Goal: Transaction & Acquisition: Purchase product/service

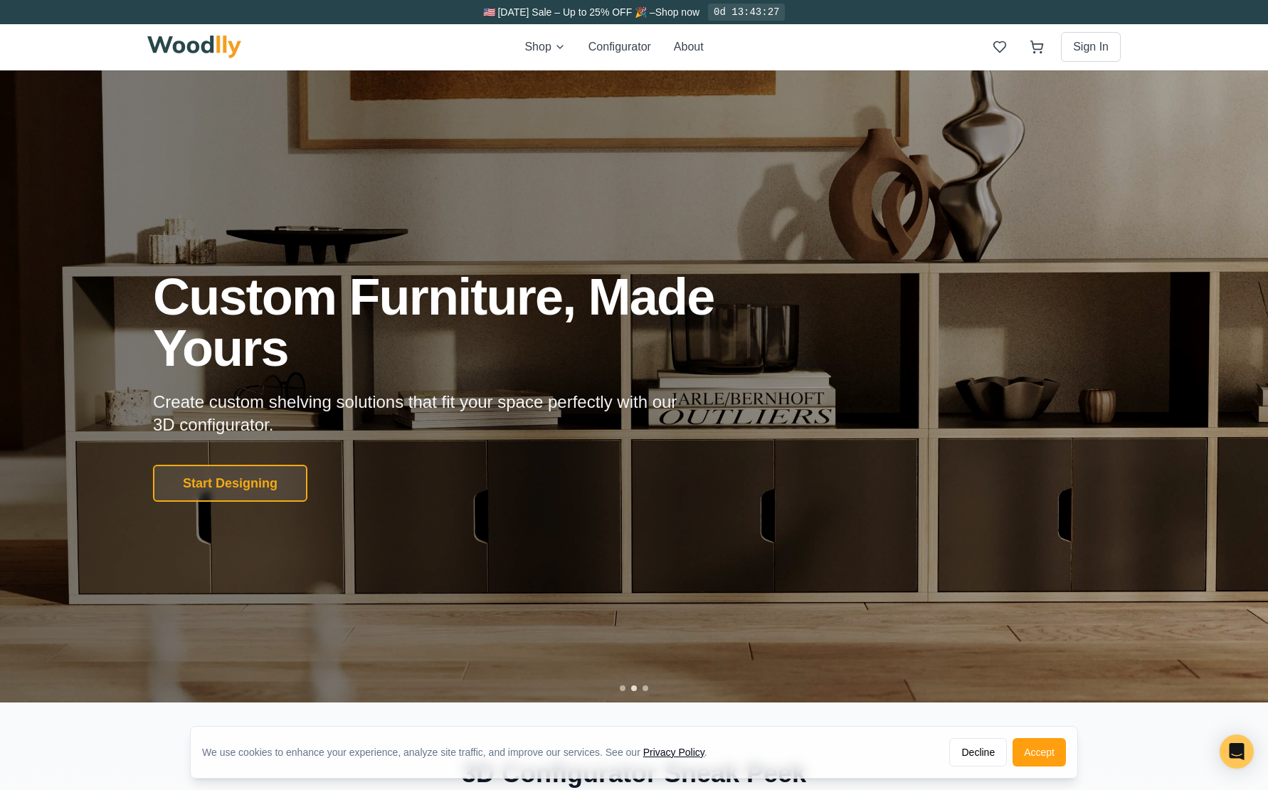
click at [635, 687] on div at bounding box center [634, 688] width 6 height 6
click at [633, 687] on div at bounding box center [634, 688] width 6 height 6
drag, startPoint x: 413, startPoint y: 40, endPoint x: 445, endPoint y: 43, distance: 32.1
click at [415, 40] on div "Shop Configurator About Sign In" at bounding box center [633, 47] width 973 height 46
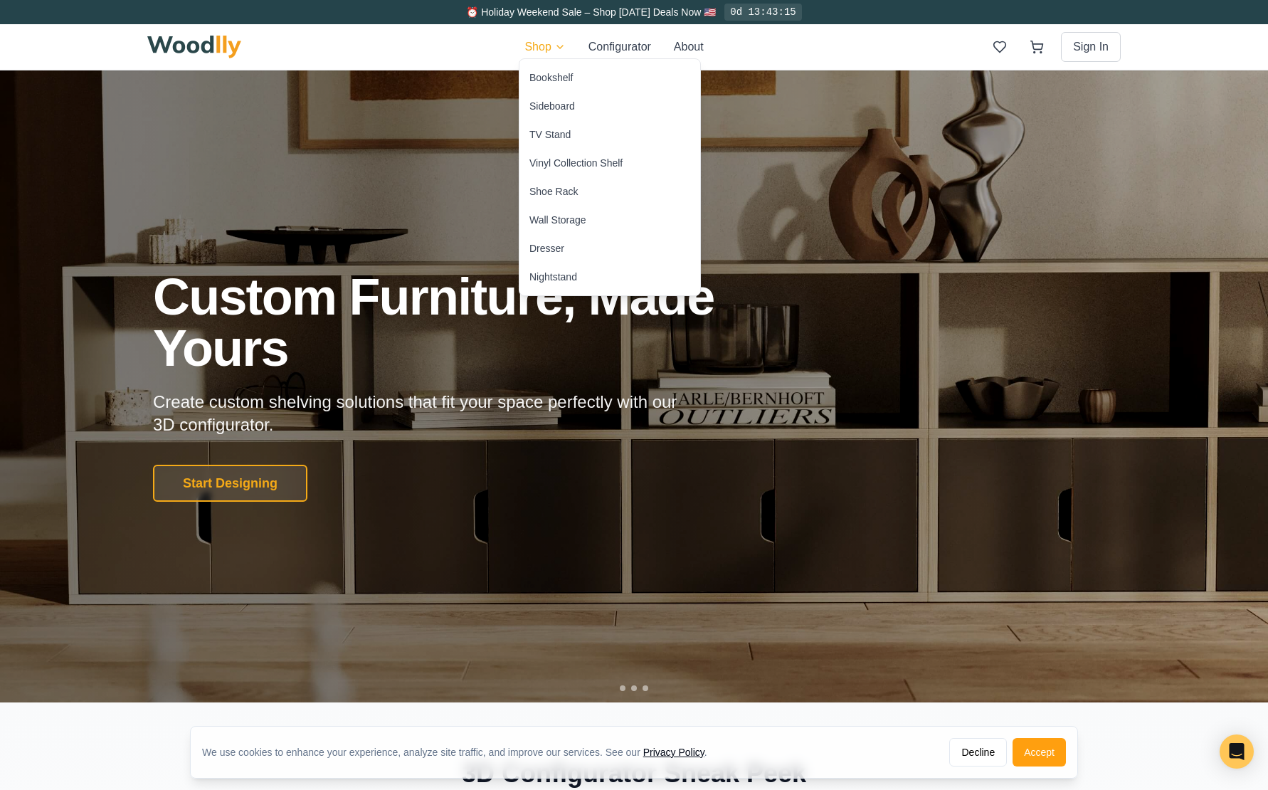
click at [561, 137] on div "TV Stand" at bounding box center [549, 134] width 41 height 14
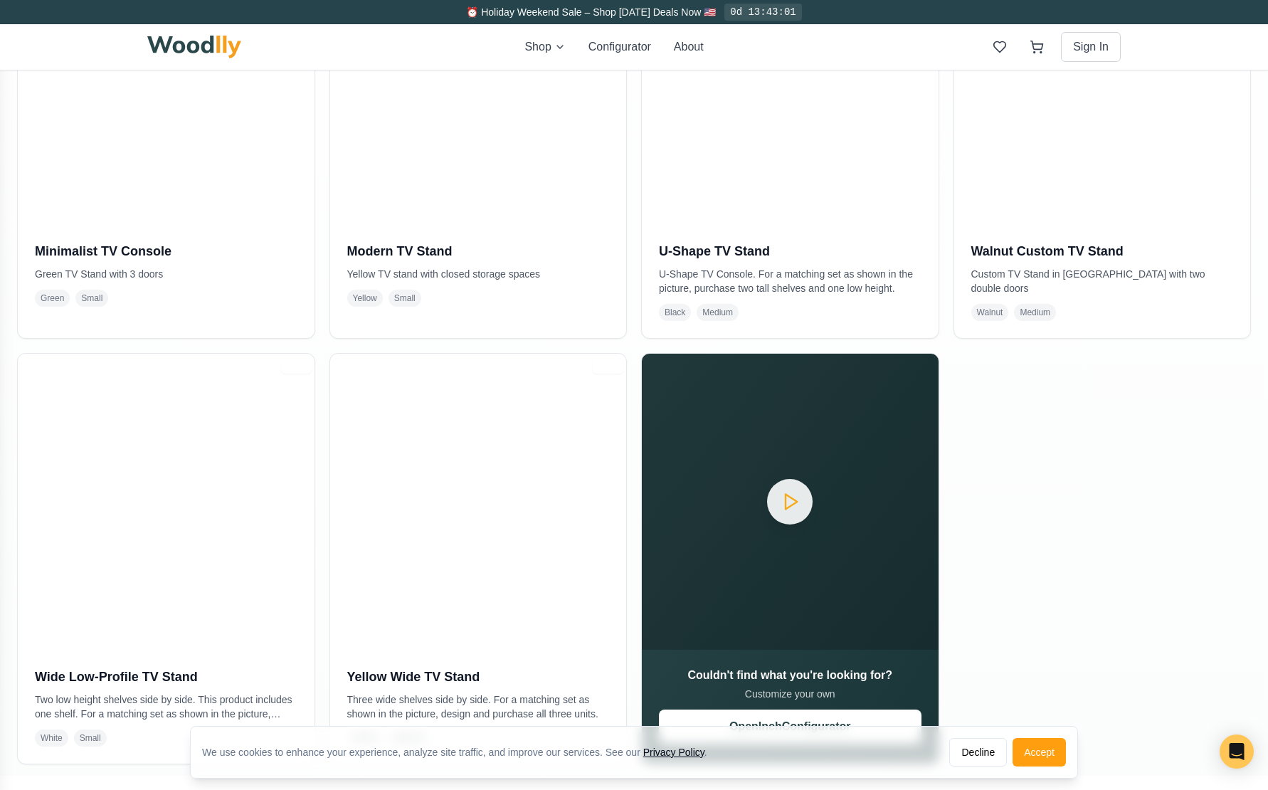
scroll to position [462, 0]
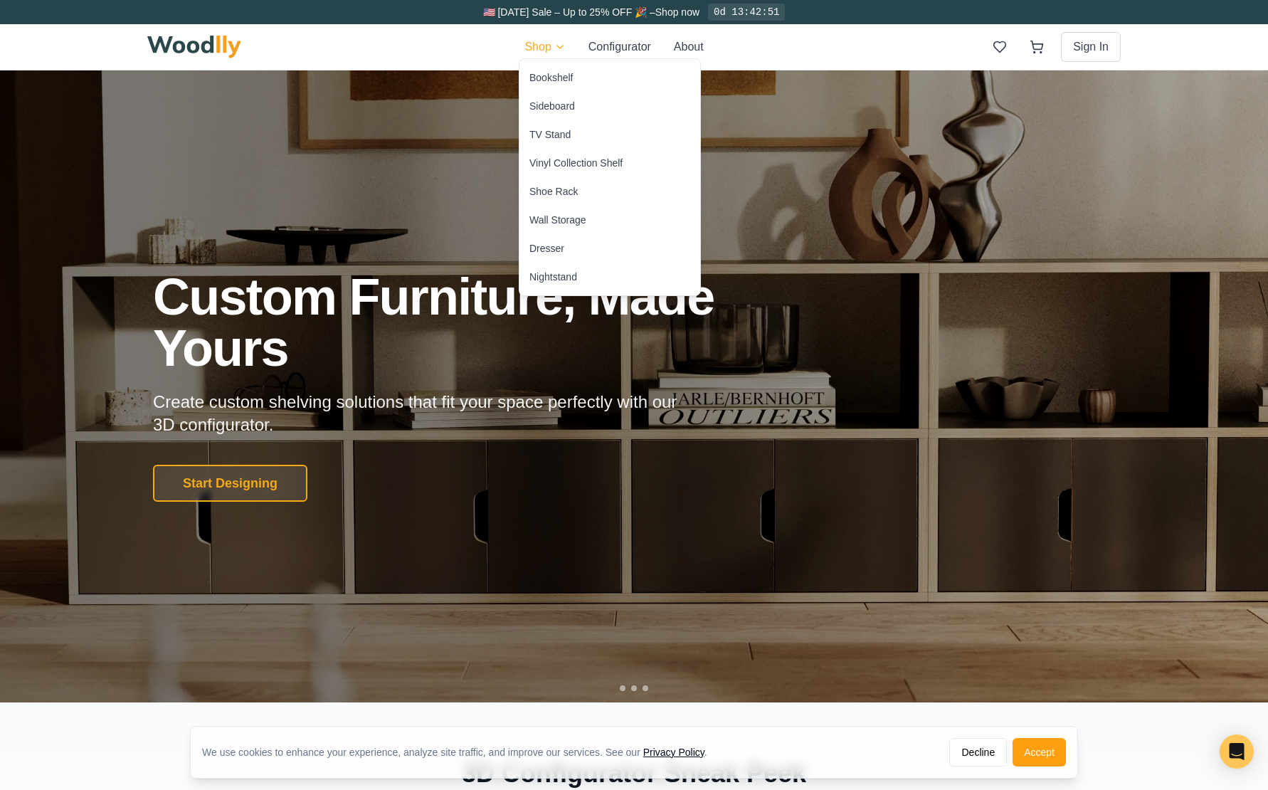
click at [615, 163] on div "Vinyl Collection Shelf" at bounding box center [575, 163] width 93 height 14
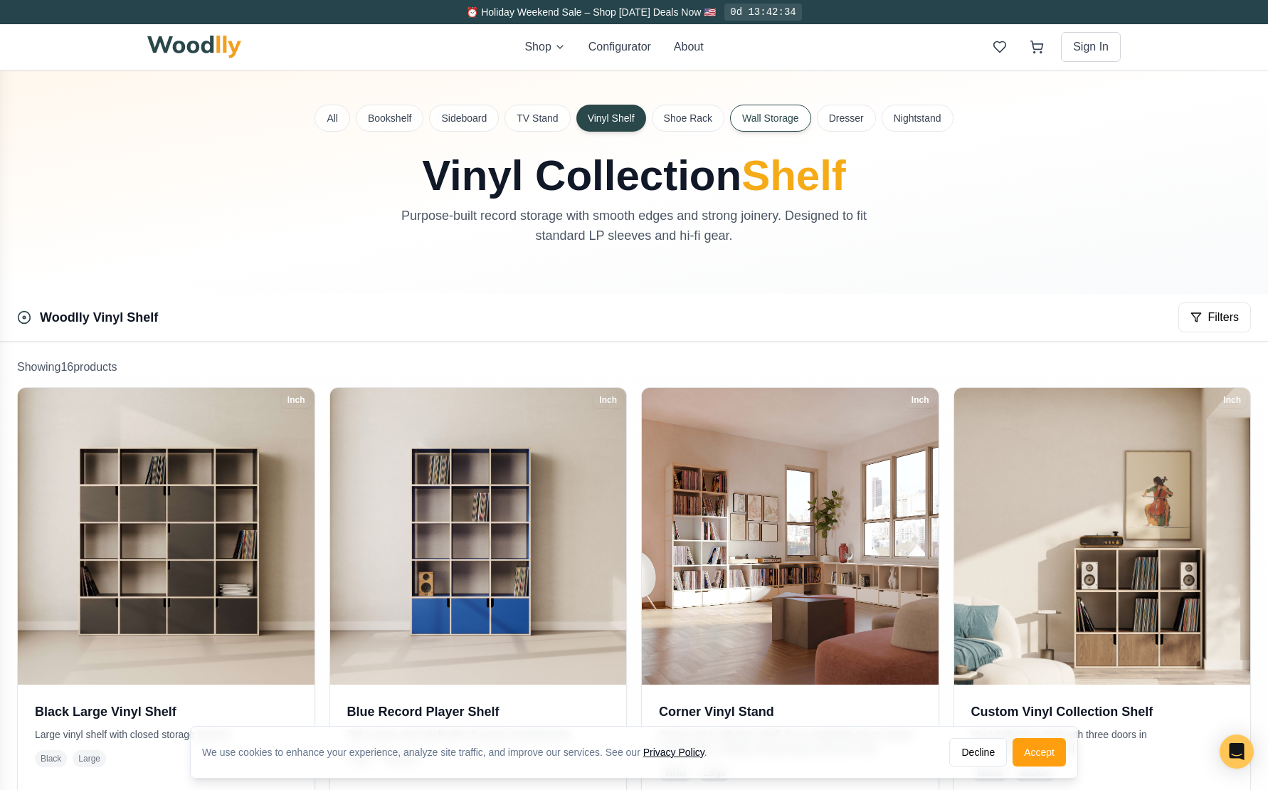
click at [775, 117] on button "Wall Storage" at bounding box center [770, 118] width 81 height 27
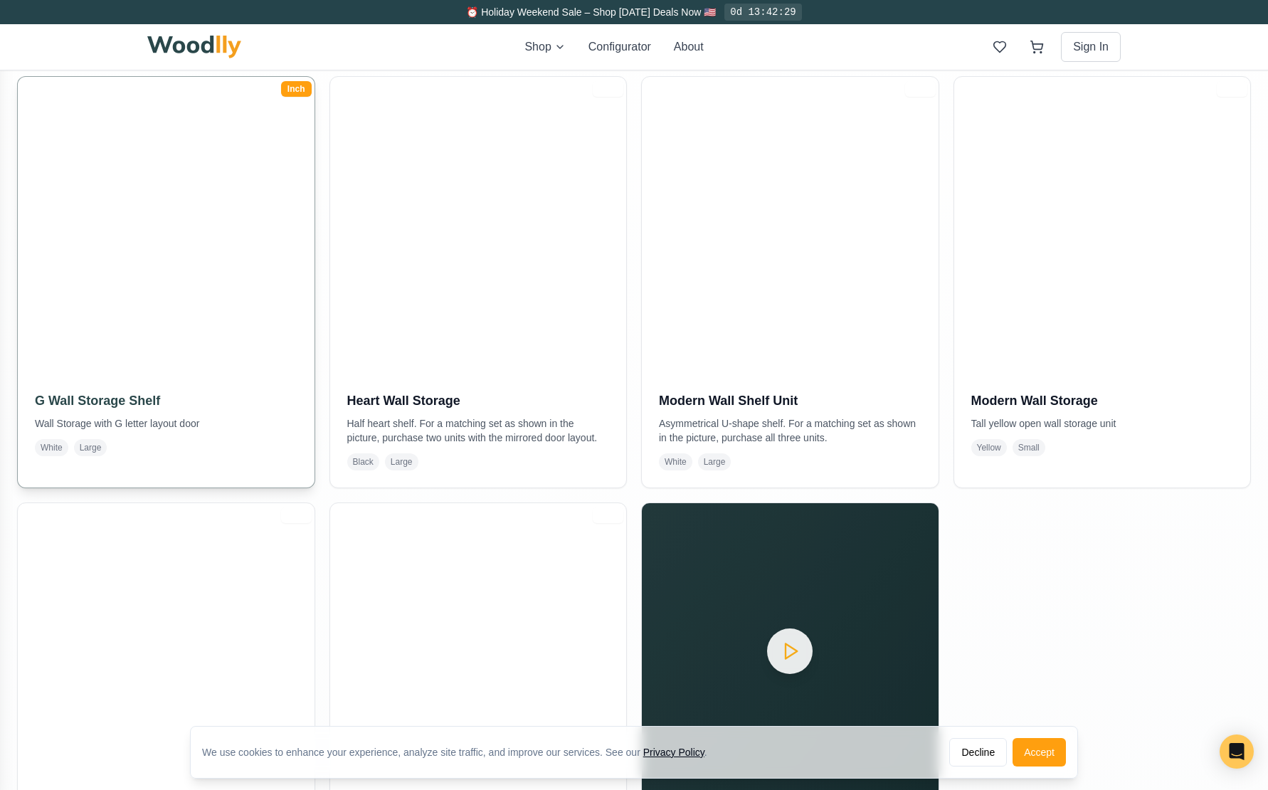
scroll to position [316, 0]
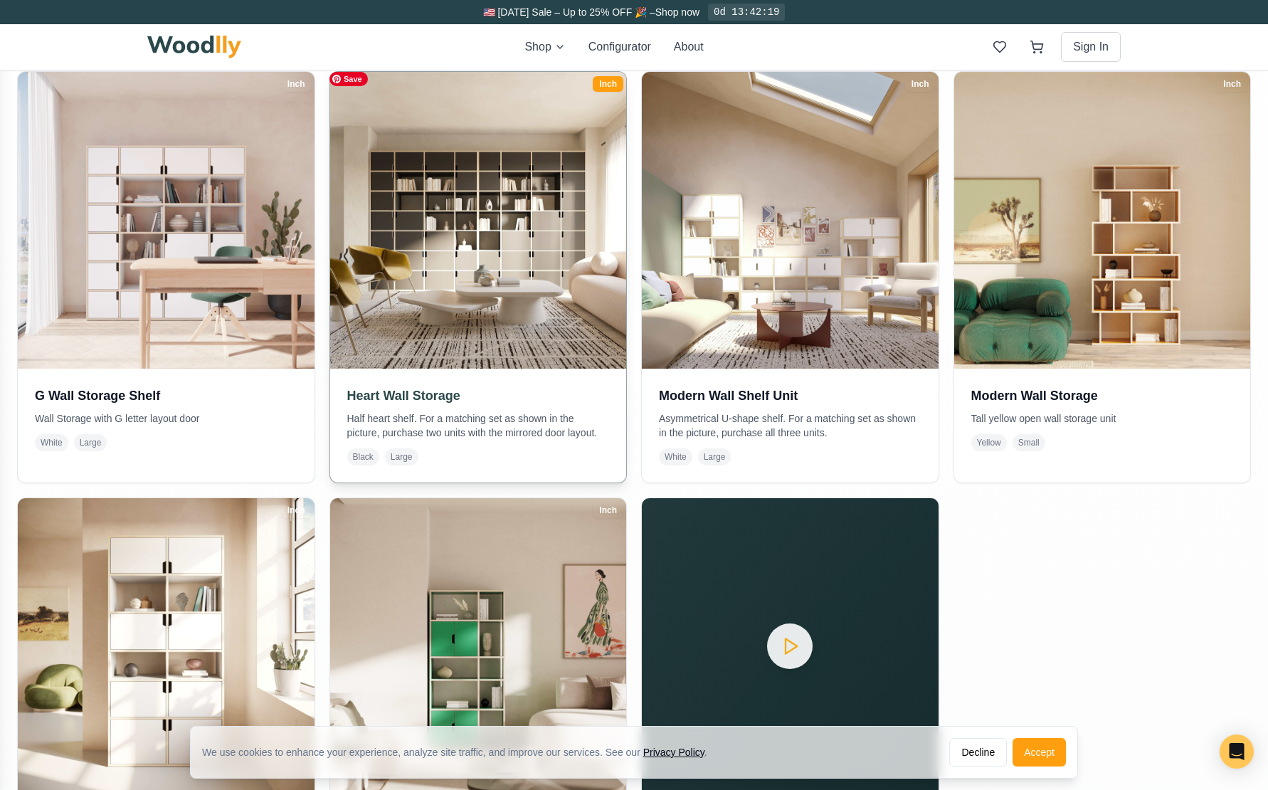
click at [476, 317] on img at bounding box center [477, 220] width 311 height 311
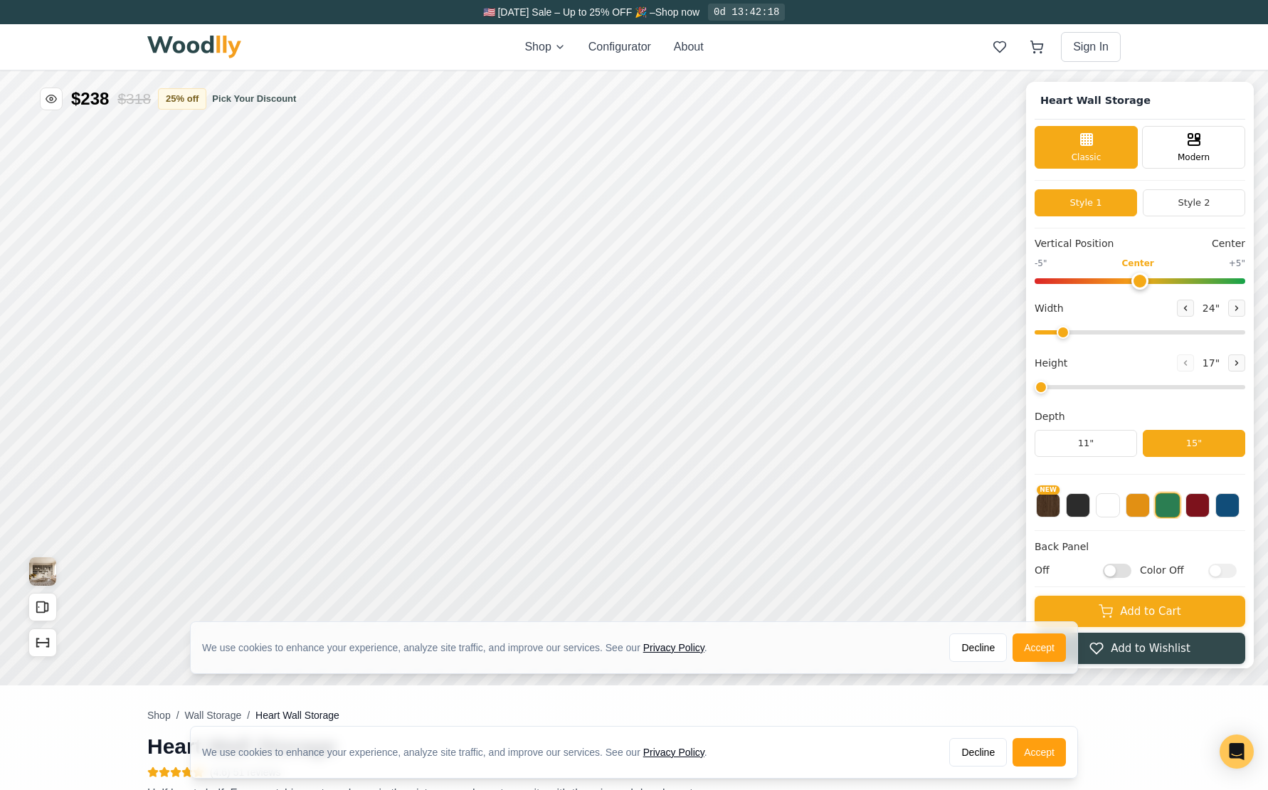
type input "72"
type input "7"
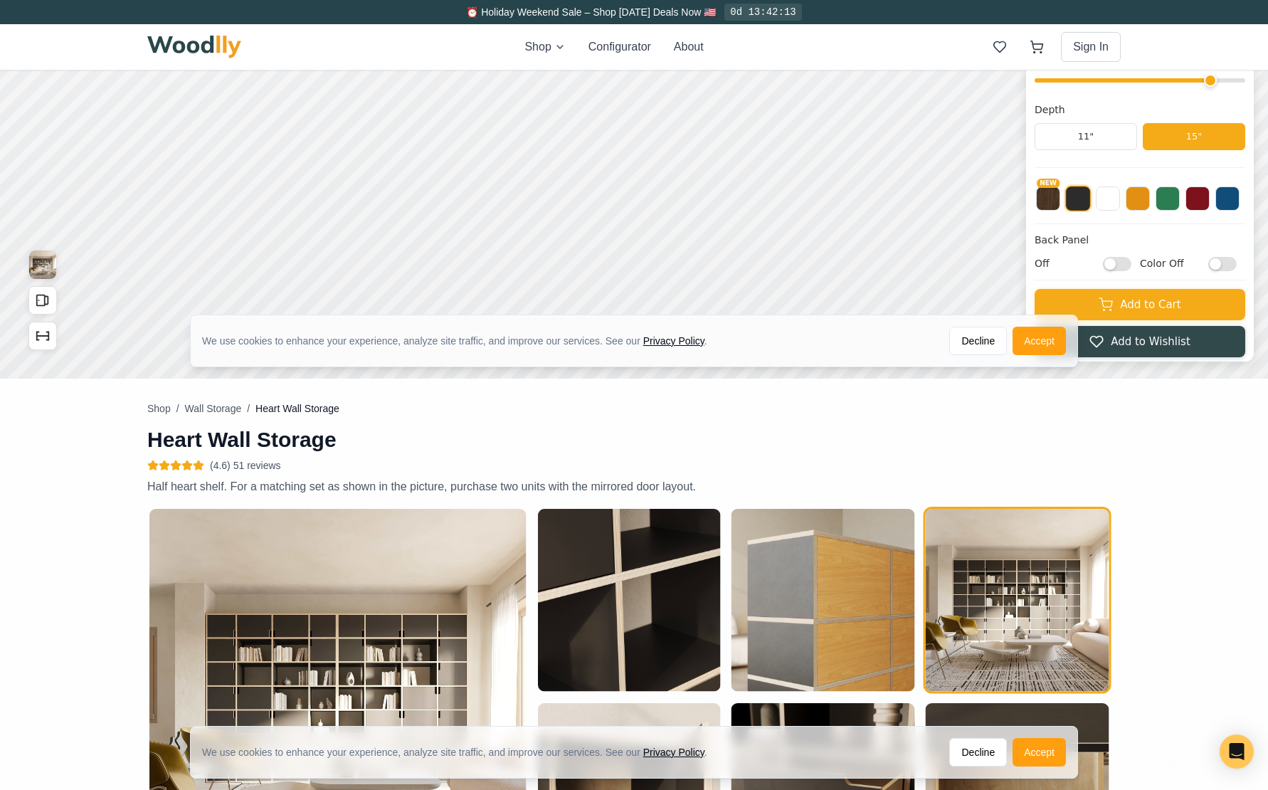
scroll to position [315, 0]
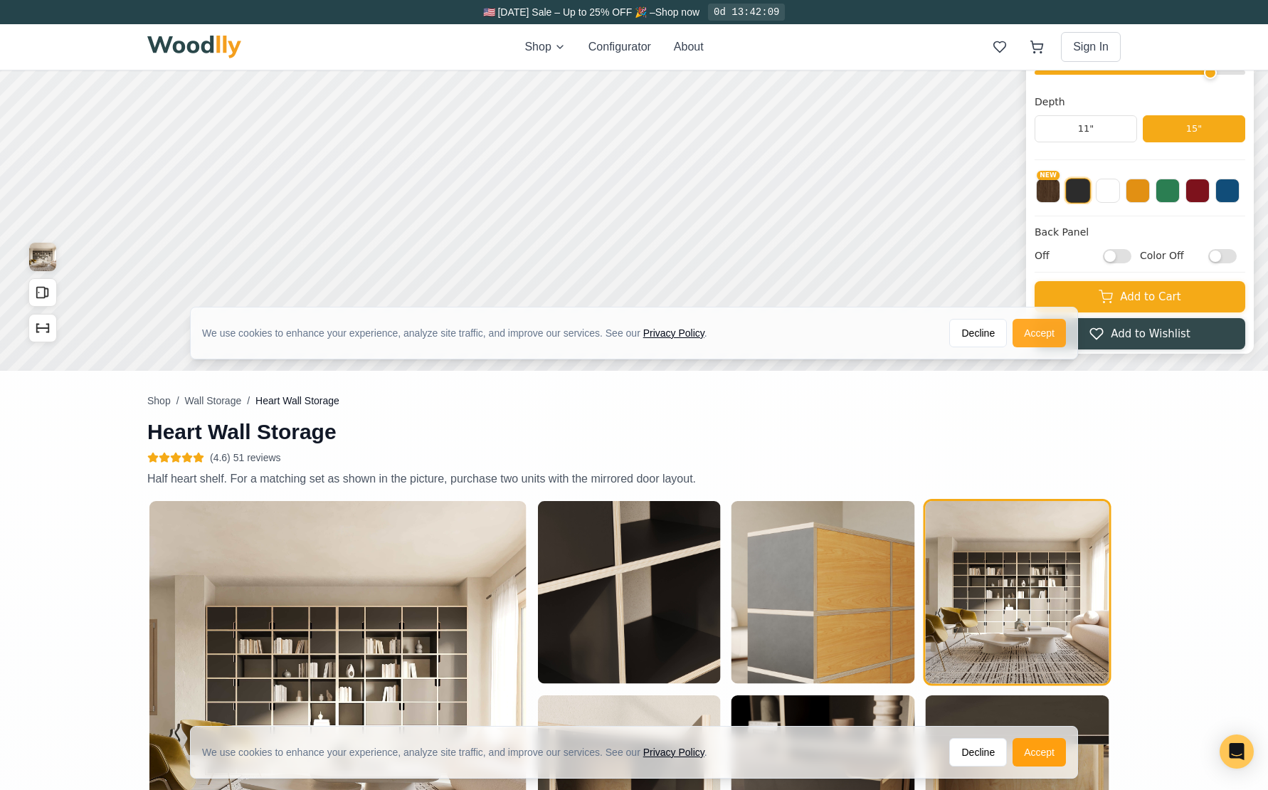
click at [1035, 336] on button "Accept" at bounding box center [1039, 333] width 53 height 28
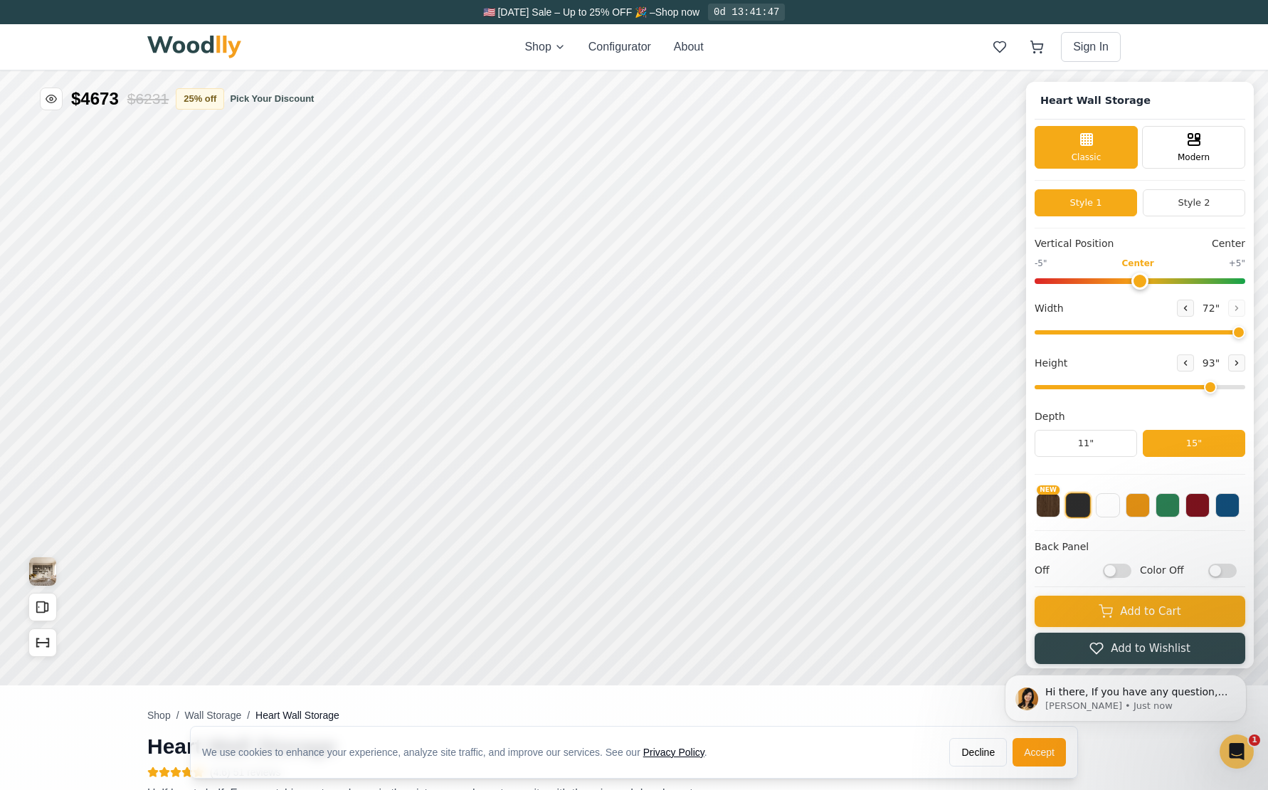
scroll to position [0, 0]
click at [1201, 151] on span "Modern" at bounding box center [1194, 155] width 32 height 13
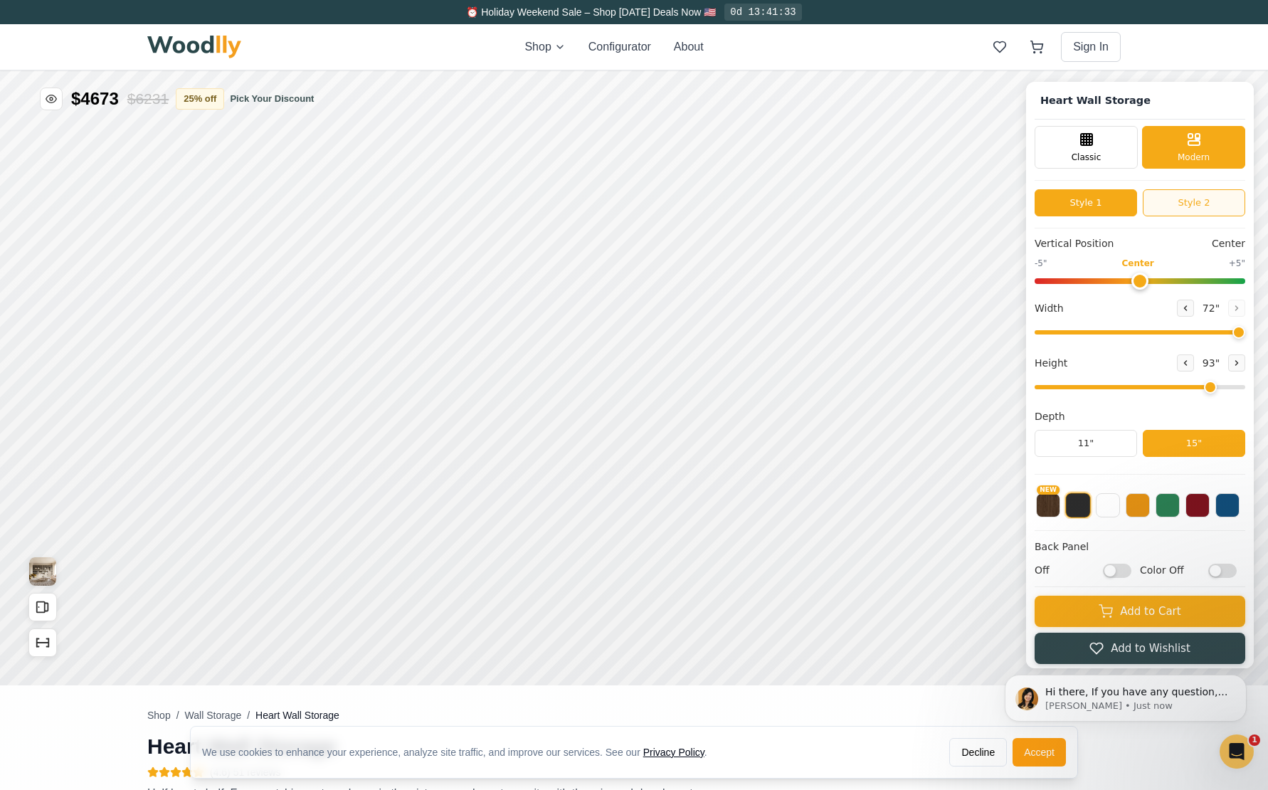
click at [1182, 201] on button "Style 2" at bounding box center [1194, 202] width 102 height 27
click at [1109, 201] on button "Style 1" at bounding box center [1086, 202] width 102 height 27
click at [1188, 204] on button "Style 2" at bounding box center [1194, 202] width 102 height 27
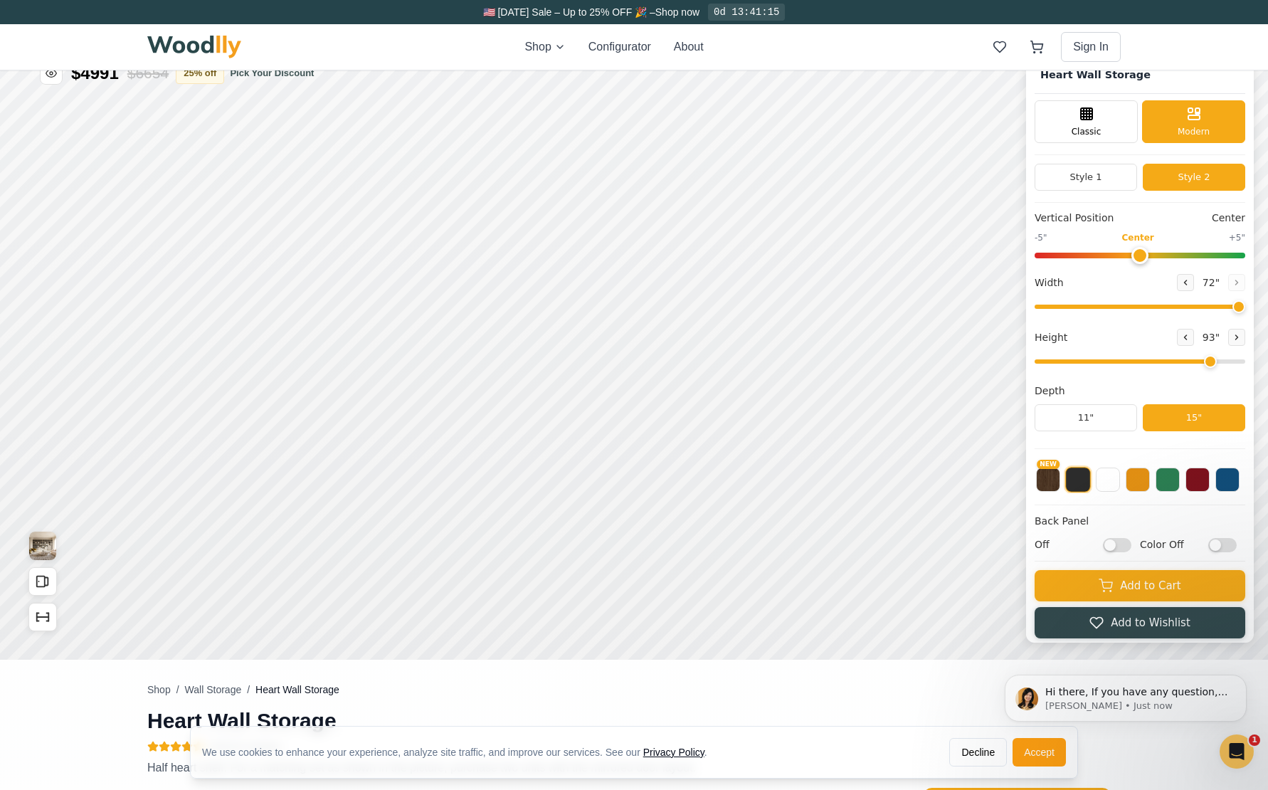
scroll to position [20, 0]
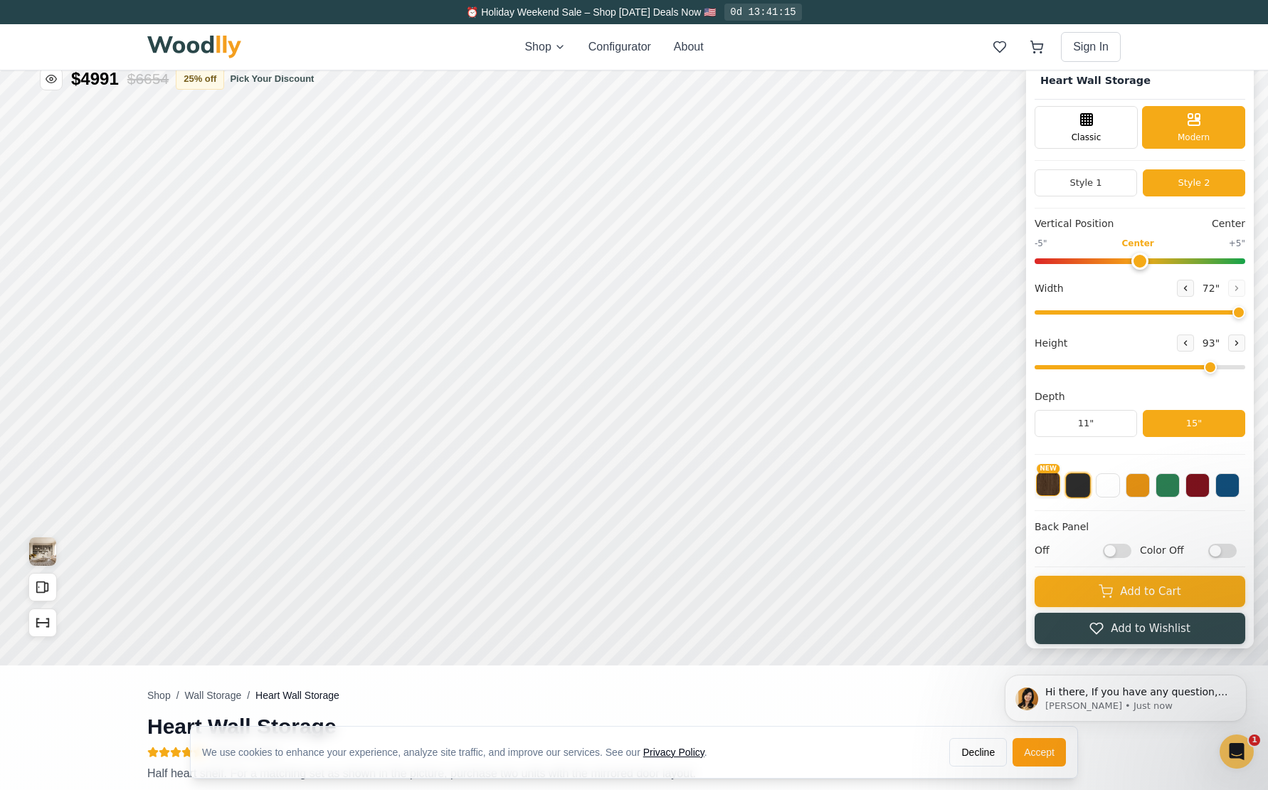
click at [1049, 490] on button "NEW" at bounding box center [1048, 484] width 24 height 24
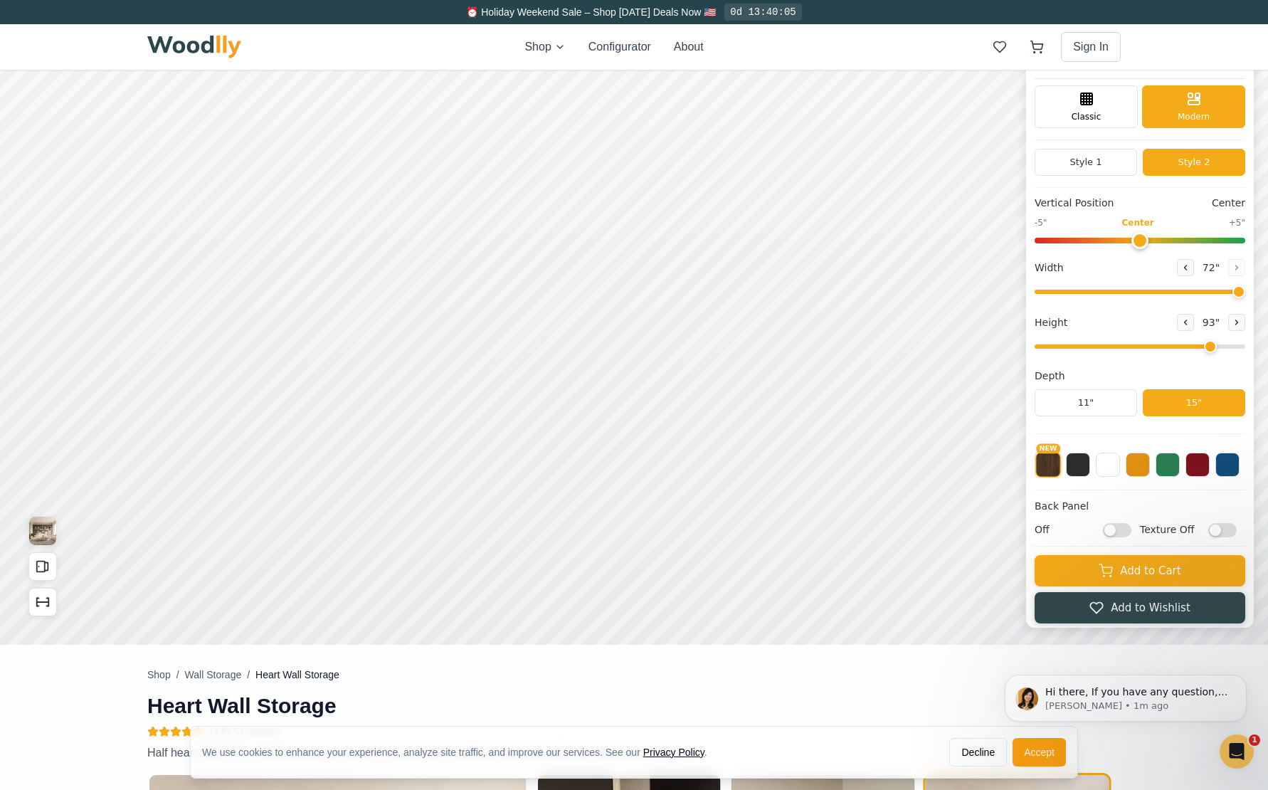
scroll to position [0, 0]
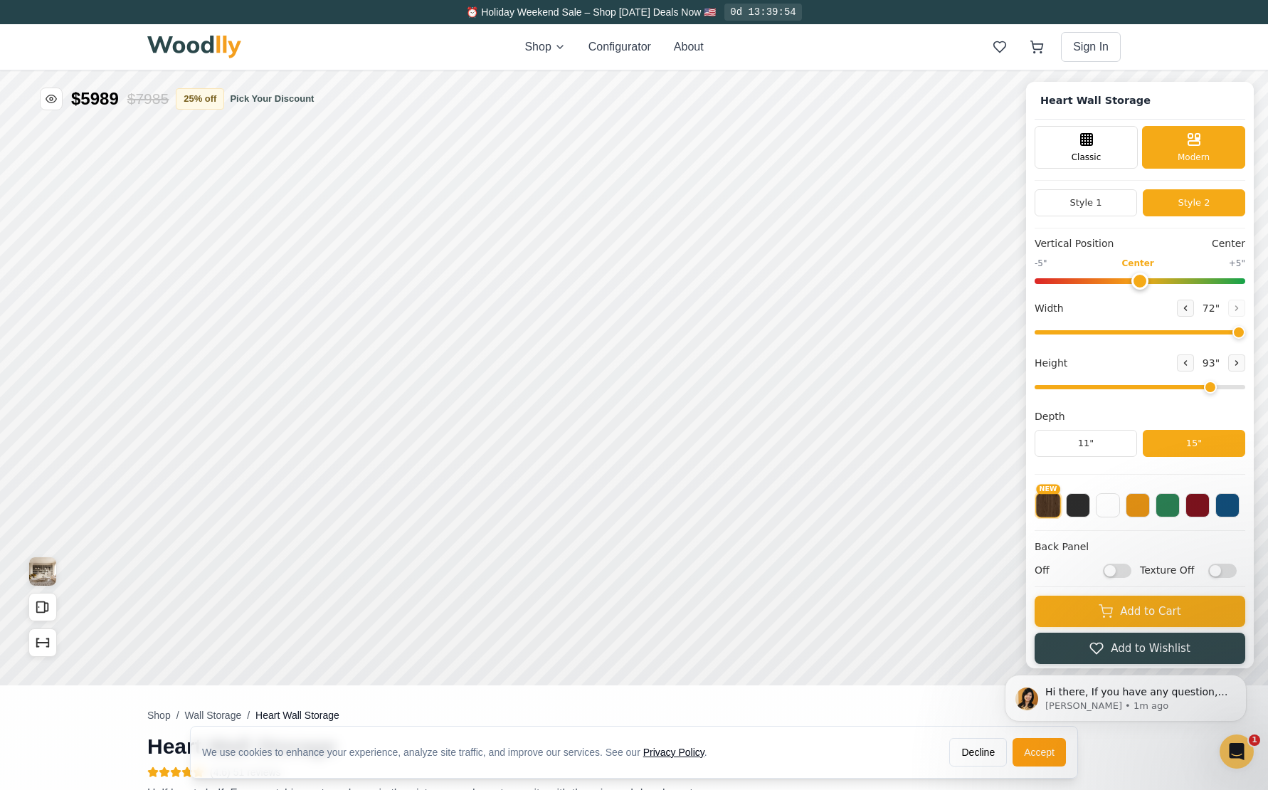
click at [1123, 572] on input "Off" at bounding box center [1117, 570] width 28 height 14
click at [1107, 572] on input "On" at bounding box center [1117, 570] width 28 height 14
checkbox input "false"
click at [1225, 571] on input "Texture Off" at bounding box center [1222, 570] width 28 height 14
click at [1225, 571] on input "Texture On" at bounding box center [1222, 570] width 28 height 14
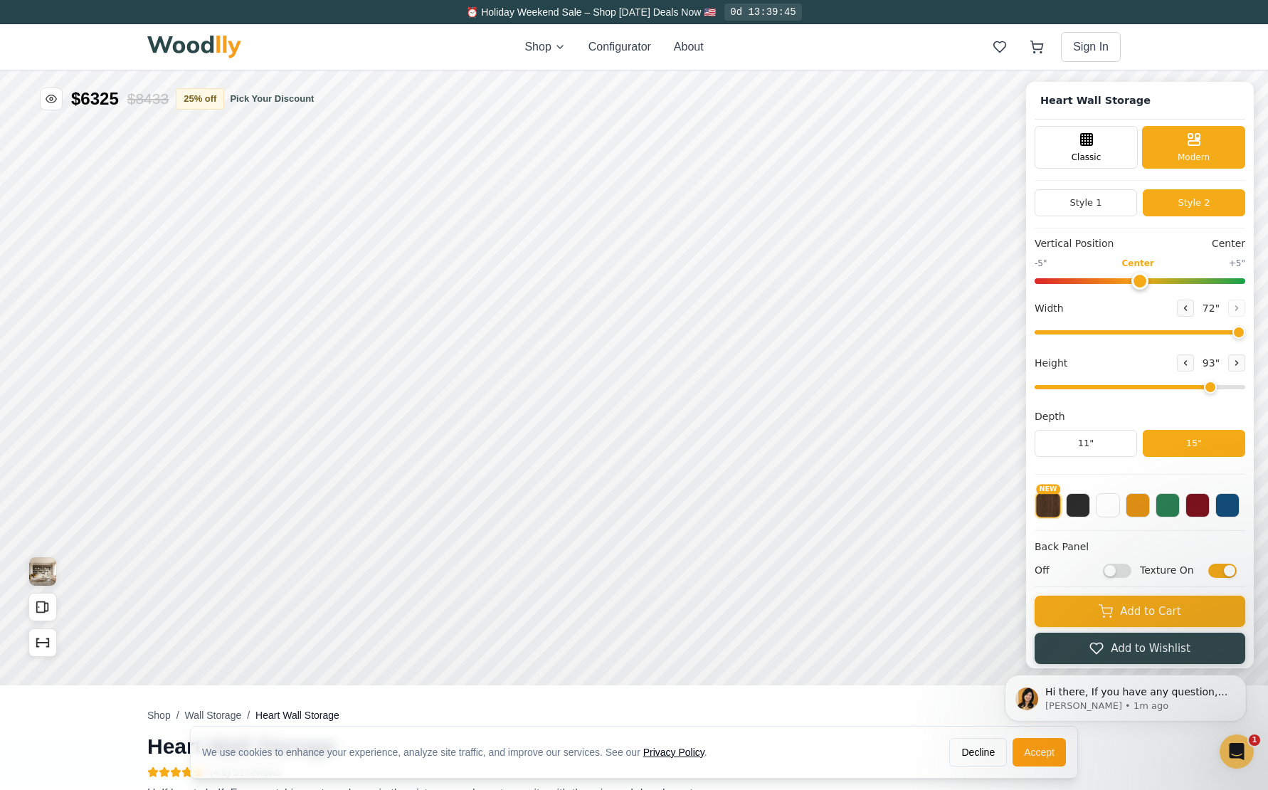
checkbox input "false"
click at [1092, 147] on div "Classic" at bounding box center [1086, 146] width 103 height 43
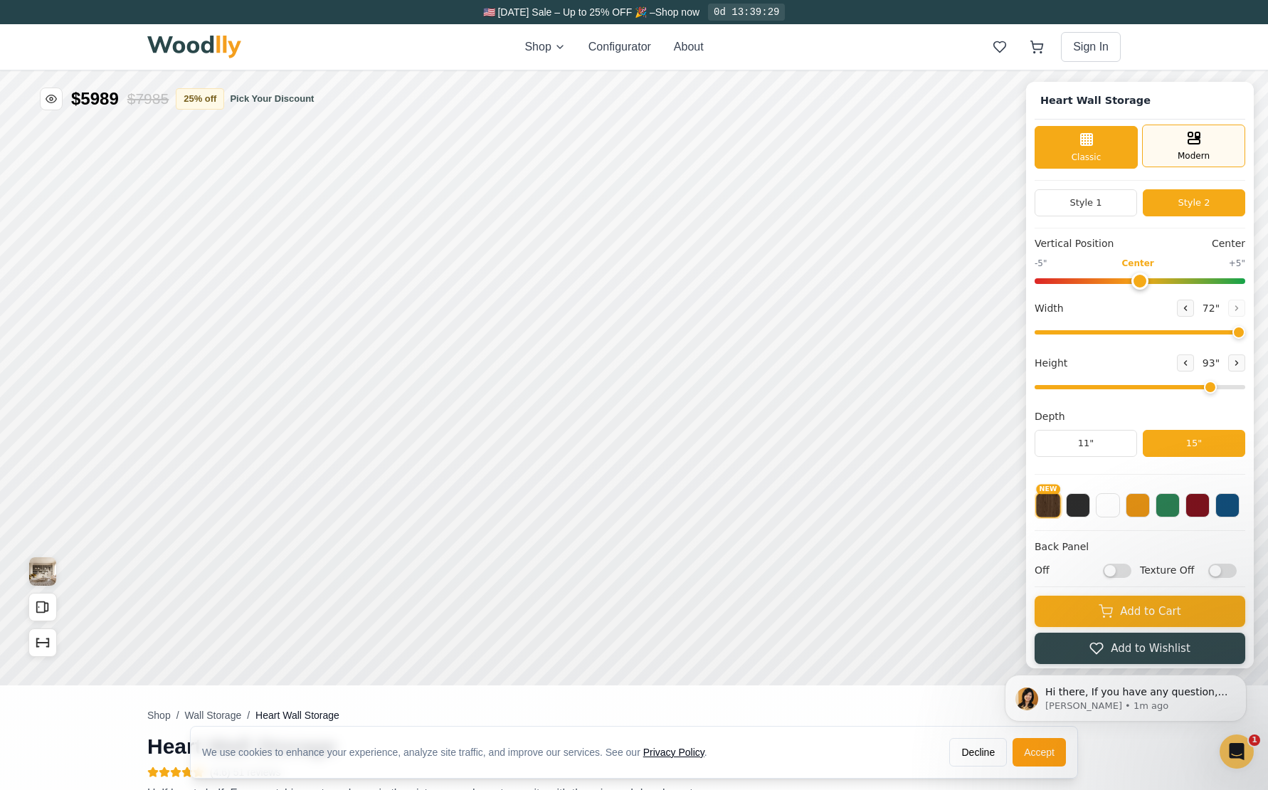
click at [1183, 147] on div "Modern" at bounding box center [1193, 146] width 103 height 43
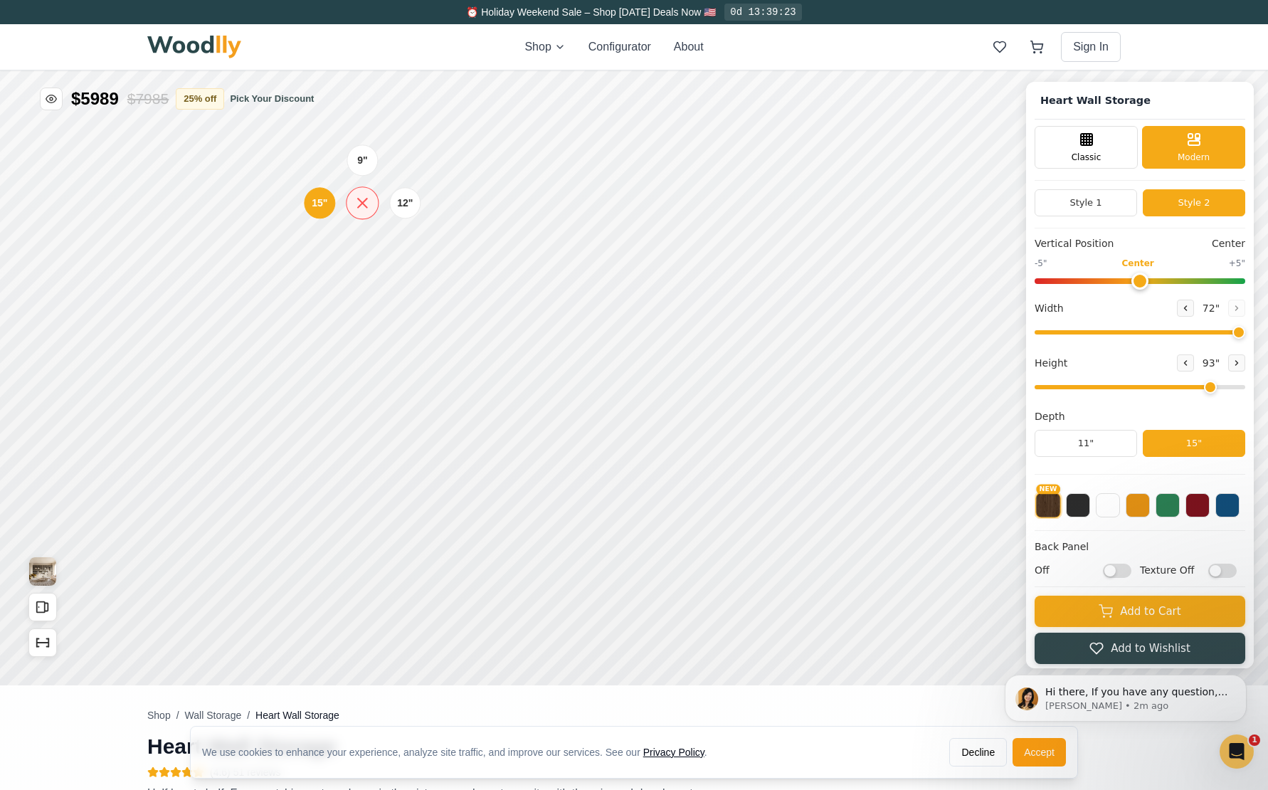
click at [360, 207] on icon at bounding box center [363, 203] width 18 height 18
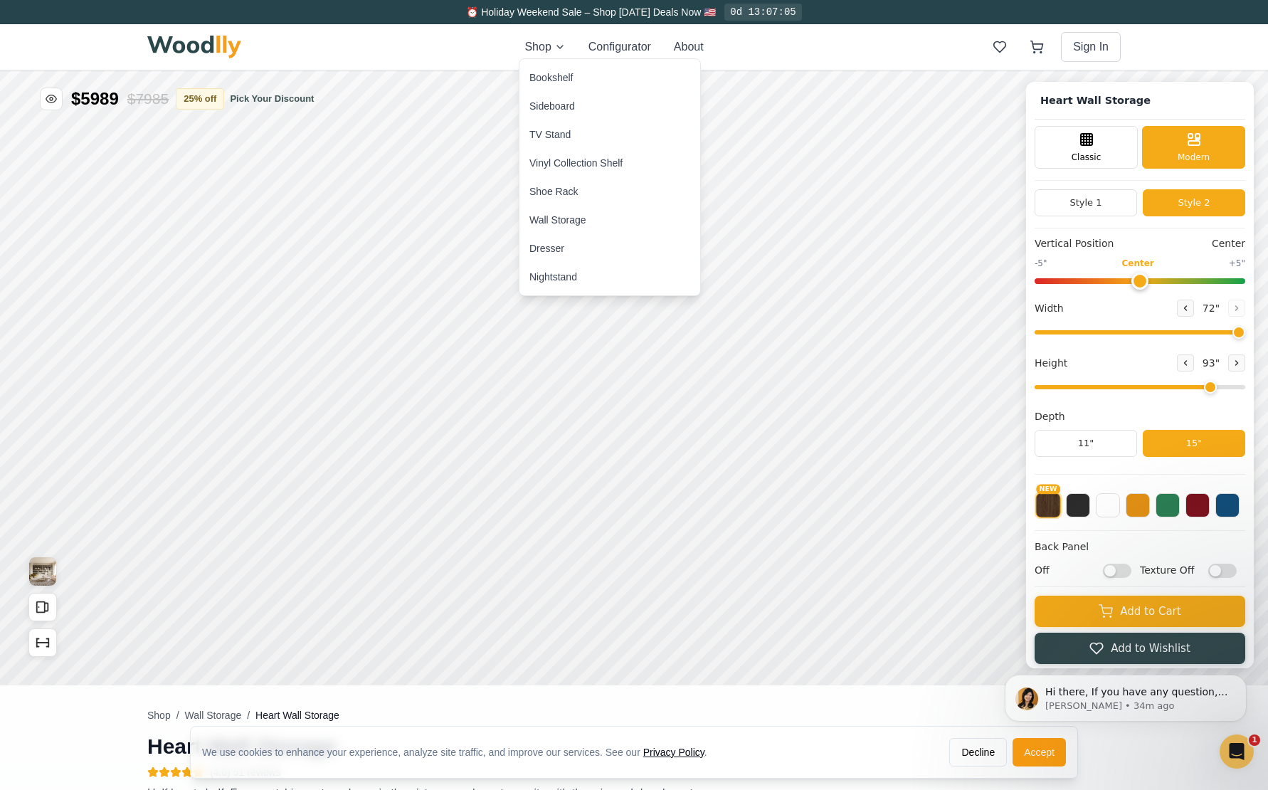
click at [564, 79] on div "Bookshelf" at bounding box center [550, 77] width 43 height 14
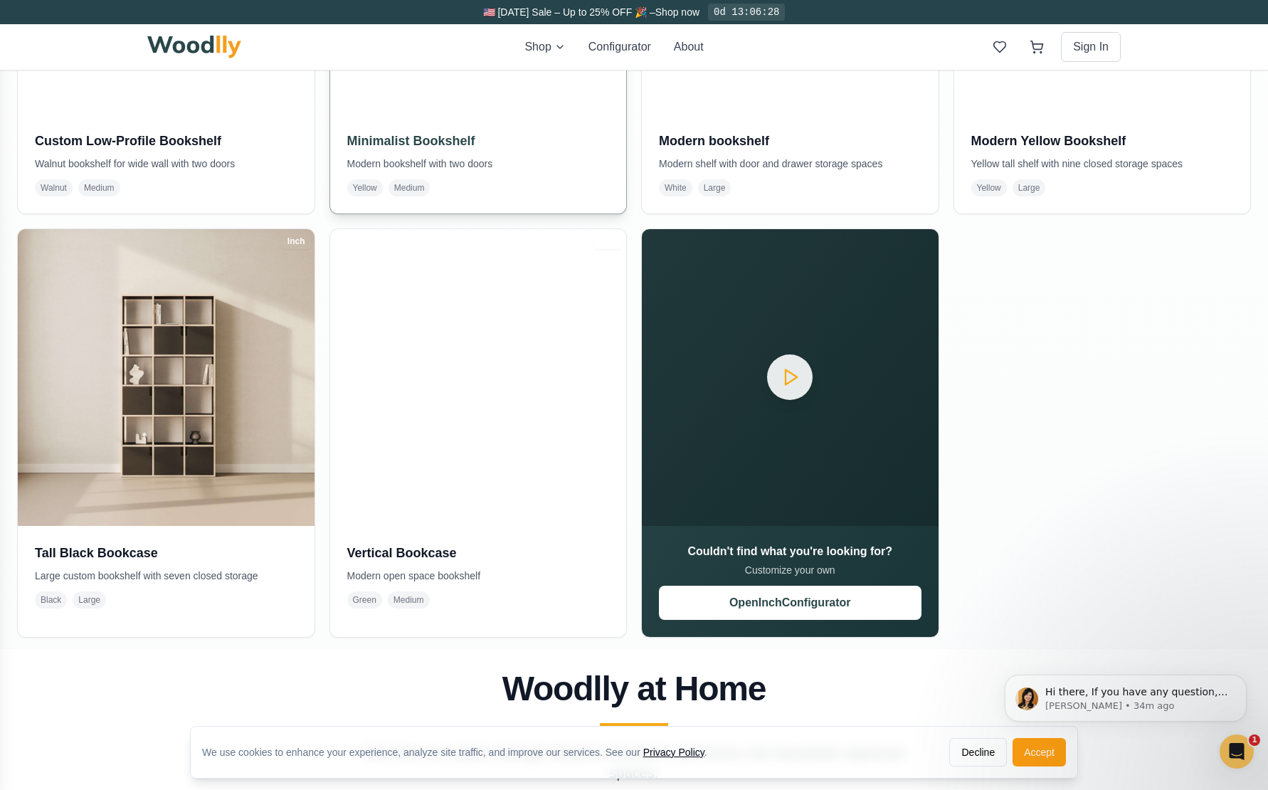
scroll to position [983, 0]
